Goal: Communication & Community: Answer question/provide support

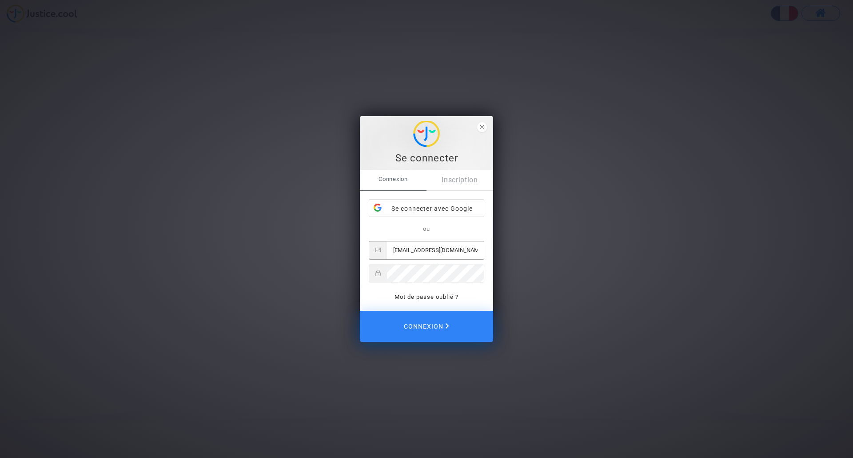
type input "[EMAIL_ADDRESS][DOMAIN_NAME]"
click at [426, 326] on button "Connexion" at bounding box center [426, 325] width 133 height 31
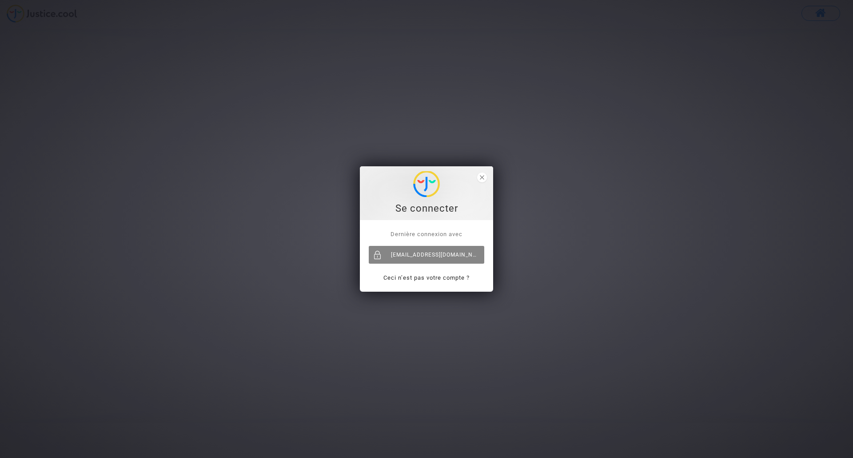
click at [444, 258] on div "[EMAIL_ADDRESS][DOMAIN_NAME]" at bounding box center [426, 255] width 115 height 18
click at [649, 221] on div "Se connecter Dernière connexion avec lemounierflorian@yahoo.fr Ceci n’est pas v…" at bounding box center [426, 229] width 853 height 458
click at [482, 177] on polygon "close" at bounding box center [482, 177] width 4 height 4
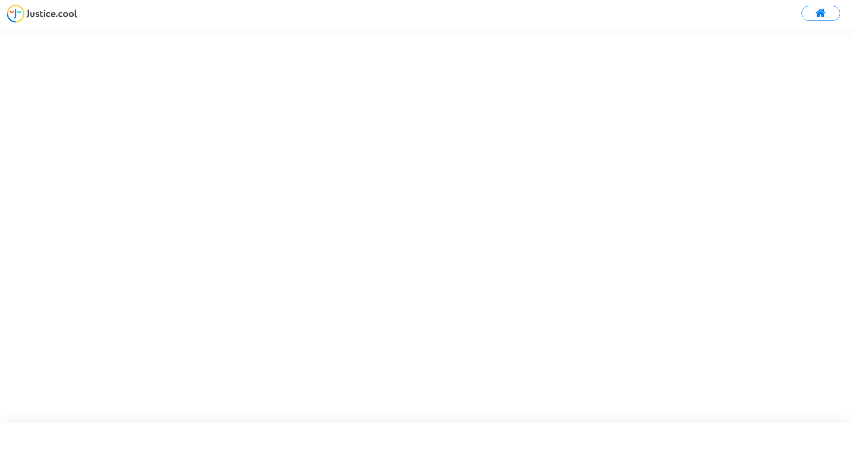
click at [812, 16] on button at bounding box center [820, 13] width 39 height 15
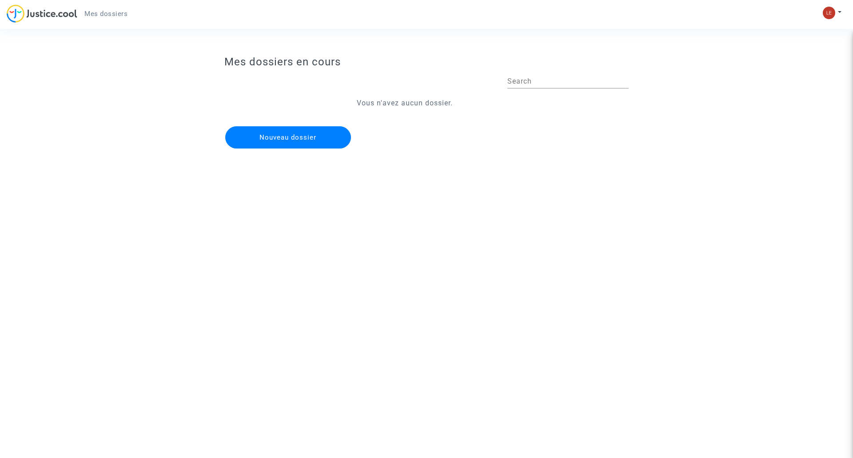
click at [50, 17] on img at bounding box center [42, 13] width 71 height 18
click at [829, 13] on img at bounding box center [829, 13] width 12 height 12
click at [784, 61] on link "Déconnexion" at bounding box center [806, 60] width 70 height 14
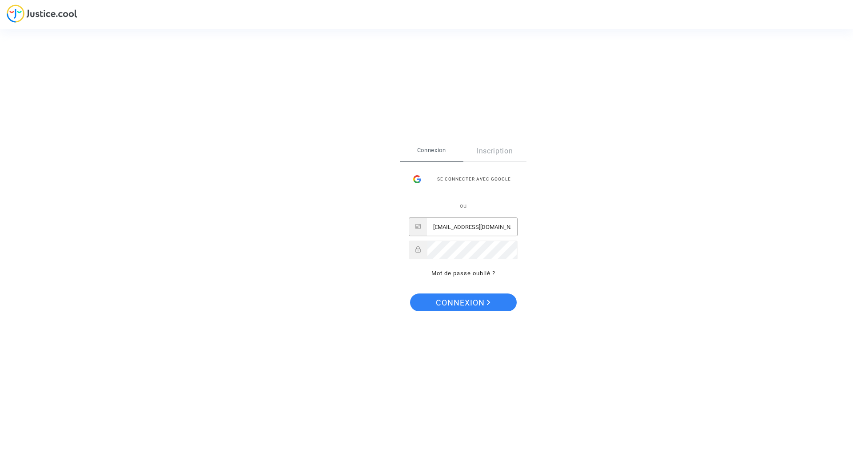
type input "[EMAIL_ADDRESS][DOMAIN_NAME]"
click at [490, 305] on span "Connexion" at bounding box center [463, 302] width 55 height 19
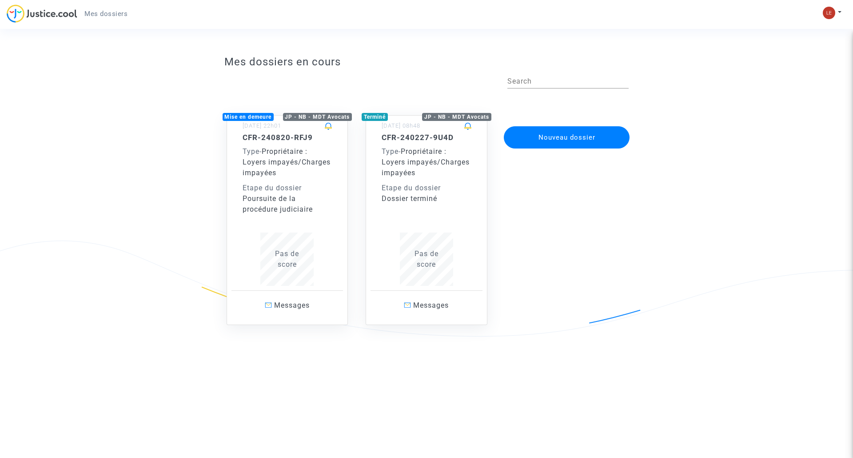
click at [299, 183] on div "Etape du dossier" at bounding box center [288, 188] width 90 height 11
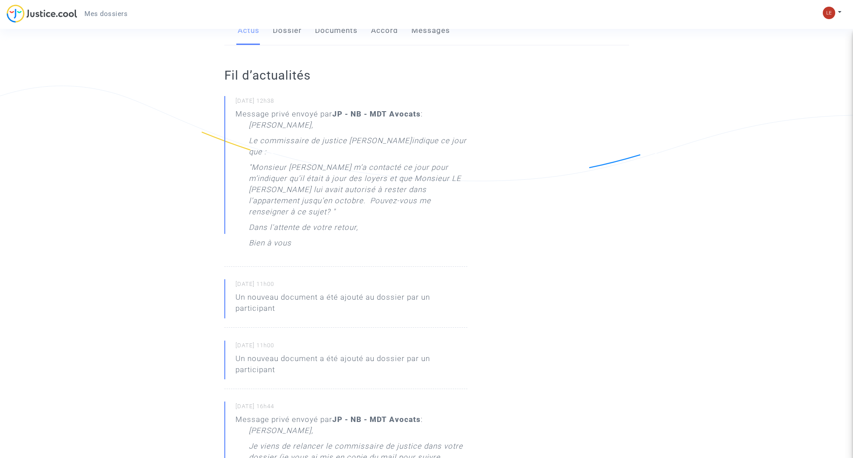
scroll to position [124, 0]
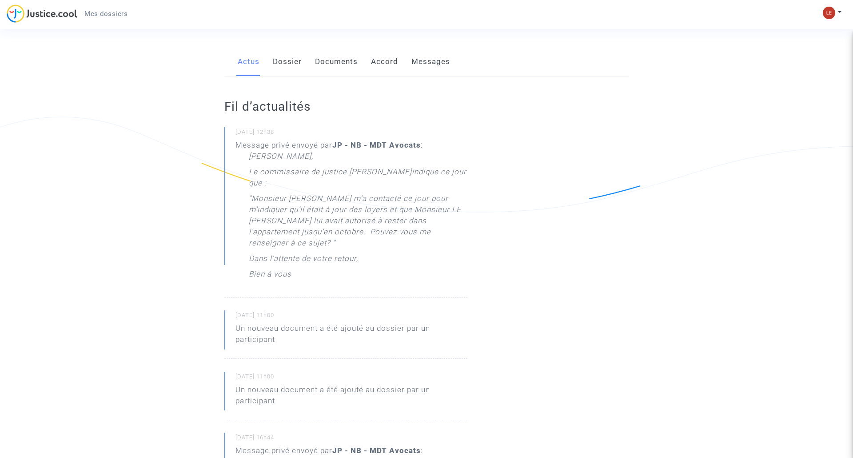
click at [425, 76] on link "Messages" at bounding box center [430, 61] width 39 height 29
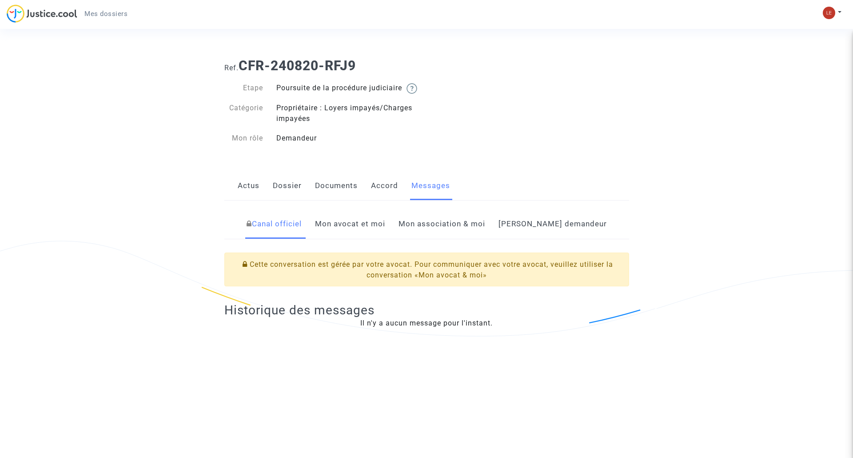
click at [373, 233] on link "Mon avocat et moi" at bounding box center [350, 223] width 70 height 29
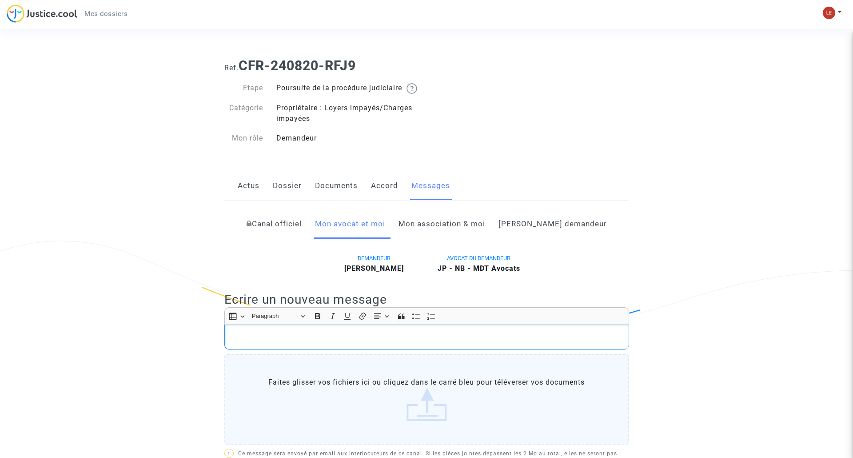
click at [285, 342] on p "Rich Text Editor, main" at bounding box center [426, 336] width 395 height 11
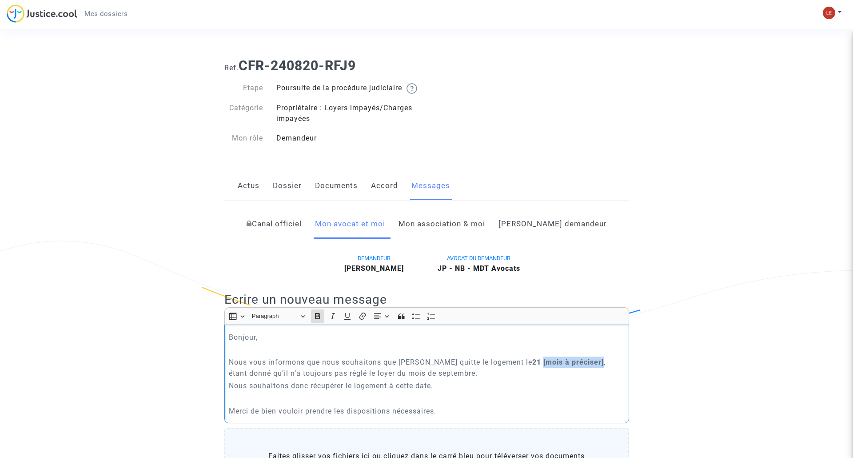
drag, startPoint x: 588, startPoint y: 370, endPoint x: 527, endPoint y: 369, distance: 60.4
click at [527, 369] on p "Nous vous informons que nous souhaitons que M. Provost quitte le logement le 21…" at bounding box center [426, 367] width 395 height 22
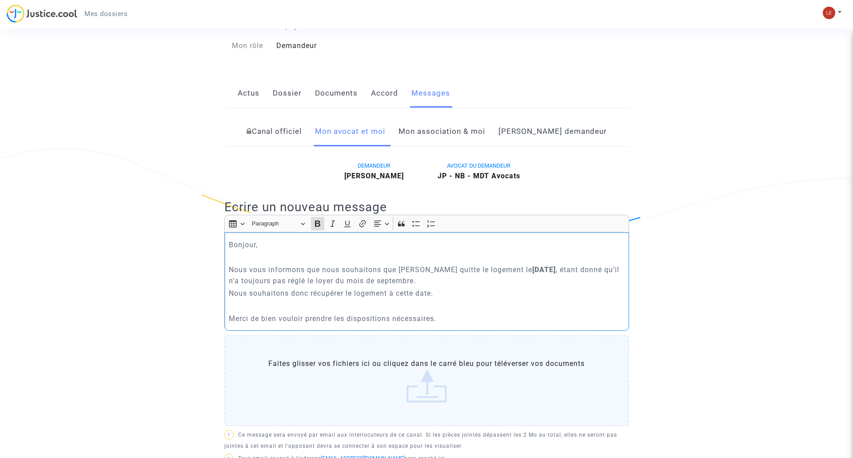
scroll to position [94, 0]
drag, startPoint x: 230, startPoint y: 325, endPoint x: 726, endPoint y: 331, distance: 496.6
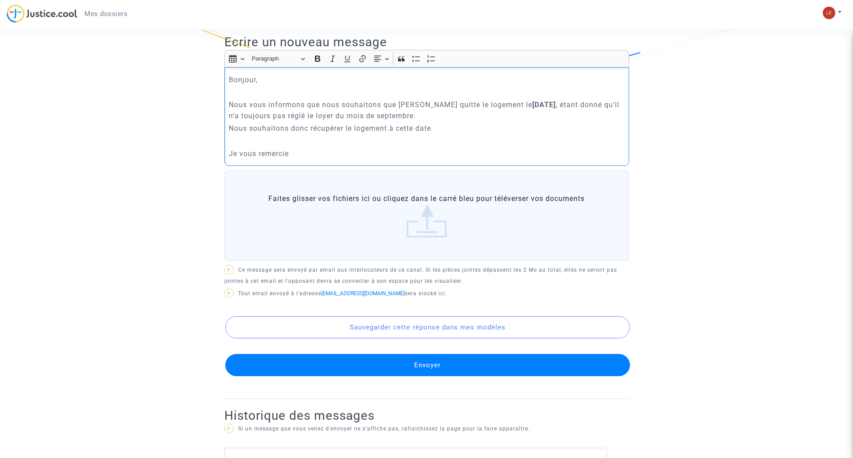
scroll to position [259, 0]
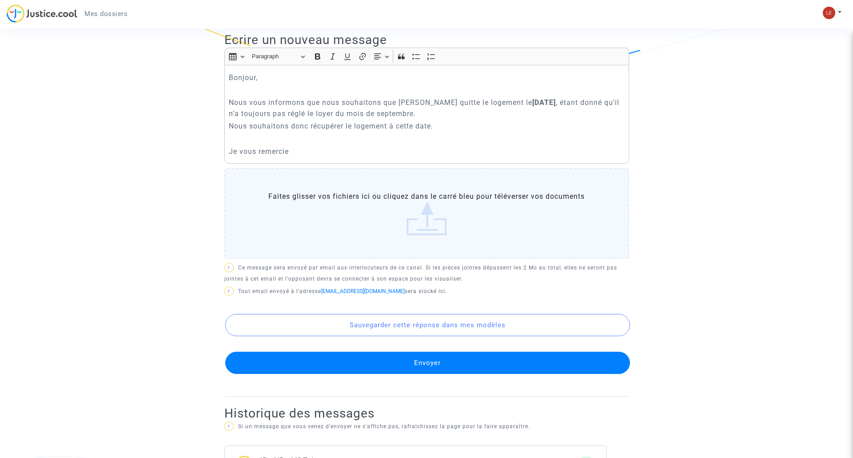
click at [356, 372] on button "Envoyer" at bounding box center [427, 362] width 405 height 22
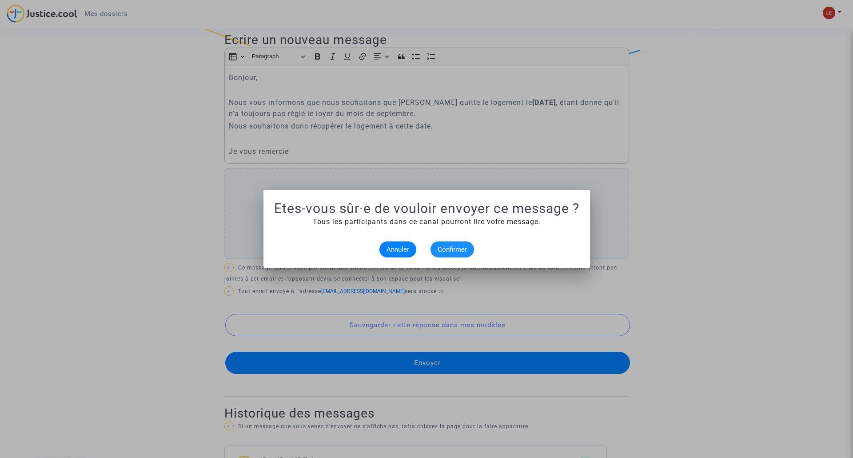
click at [458, 250] on span "Confirmer" at bounding box center [452, 249] width 29 height 8
